Goal: Check status: Check status

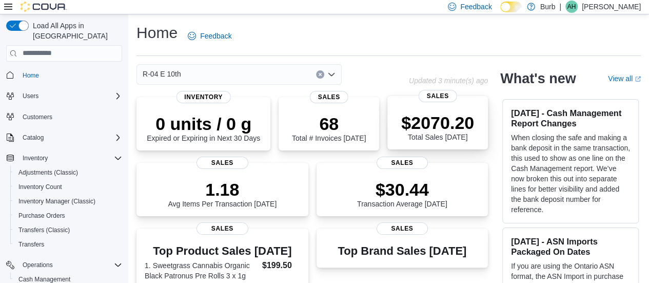
click at [410, 133] on div "$2070.20 Total Sales [DATE]" at bounding box center [437, 126] width 73 height 29
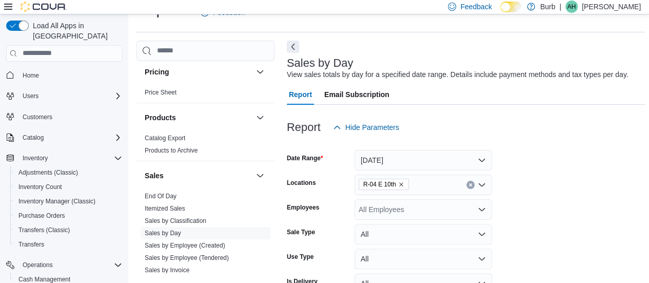
scroll to position [622, 0]
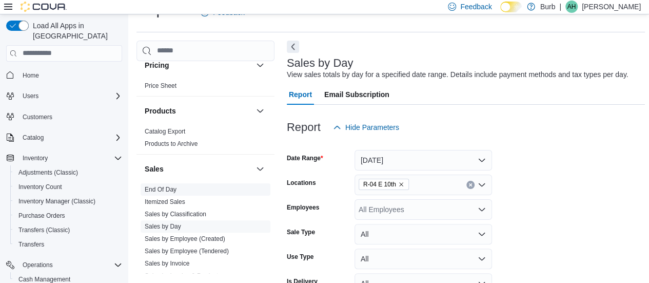
click at [161, 189] on link "End Of Day" at bounding box center [161, 189] width 32 height 7
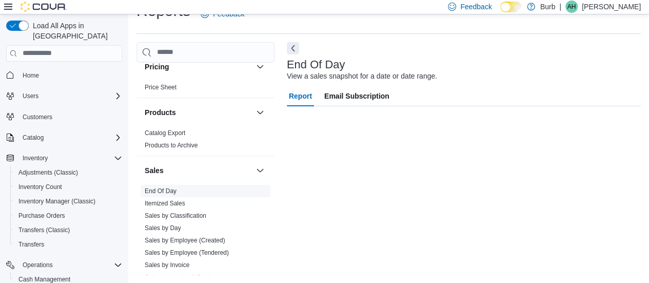
scroll to position [22, 0]
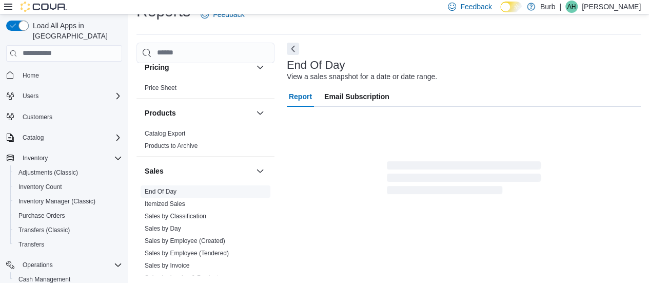
click at [155, 190] on link "End Of Day" at bounding box center [161, 191] width 32 height 7
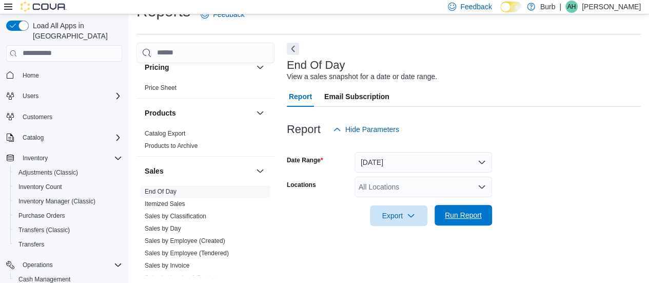
click at [449, 216] on span "Run Report" at bounding box center [463, 215] width 37 height 10
click at [432, 191] on div "All Locations" at bounding box center [424, 187] width 138 height 21
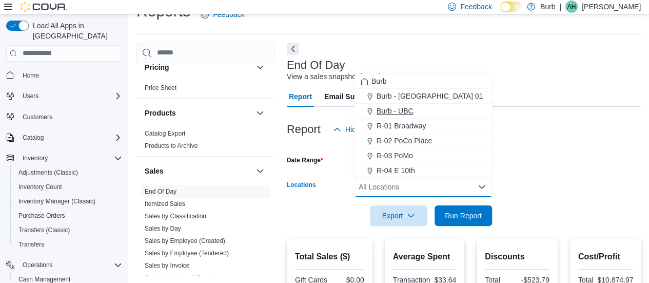
click at [424, 104] on button "Burb - UBC" at bounding box center [424, 111] width 138 height 15
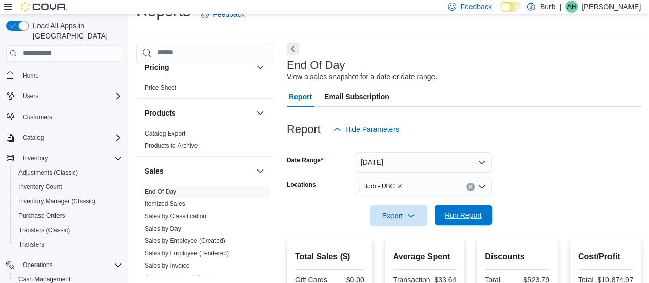
click at [450, 215] on span "Run Report" at bounding box center [463, 215] width 37 height 10
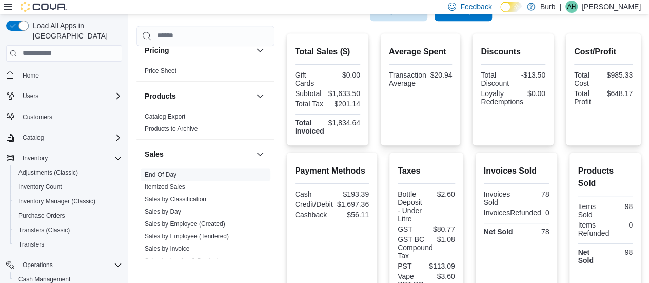
scroll to position [227, 0]
click at [622, 177] on div "Products Sold Items Sold 98 Items Refunded 0 Net Sold 98" at bounding box center [605, 215] width 55 height 102
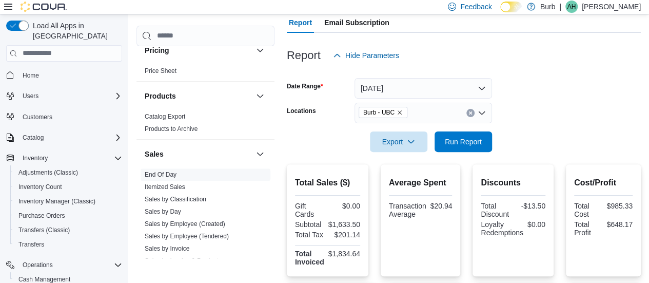
scroll to position [84, 0]
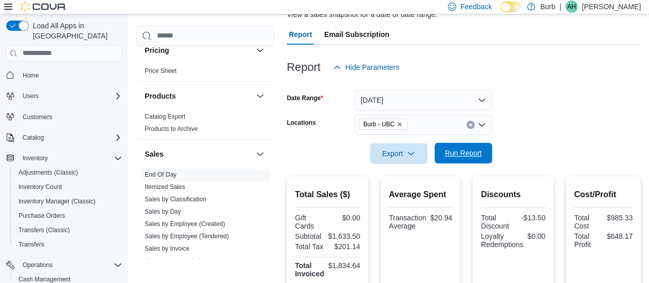
click at [484, 156] on span "Run Report" at bounding box center [463, 153] width 45 height 21
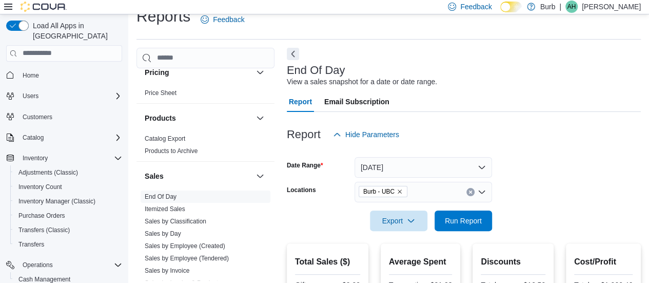
scroll to position [0, 0]
